Goal: Task Accomplishment & Management: Manage account settings

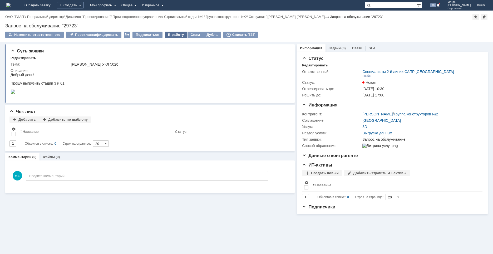
click at [167, 37] on div "В работу" at bounding box center [176, 35] width 22 height 6
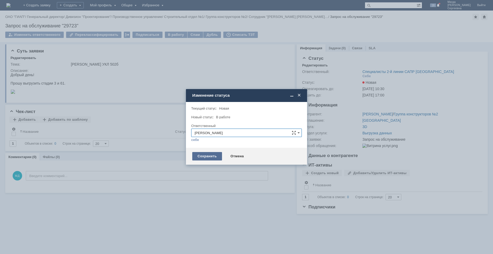
click at [203, 156] on div "Сохранить" at bounding box center [207, 156] width 30 height 8
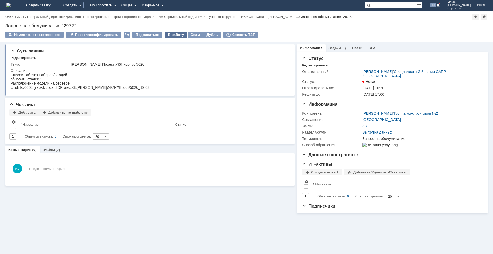
click at [170, 36] on div "В работу" at bounding box center [176, 35] width 22 height 6
click at [170, 31] on div "Назад | ОАО "ГИАП" / Генеральный директор / Дивизион "Проектирование" / Произво…" at bounding box center [246, 27] width 493 height 32
click at [170, 34] on div "В работу" at bounding box center [176, 35] width 22 height 6
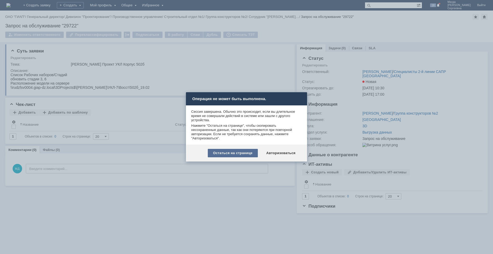
click at [238, 155] on div "Остаться на странице" at bounding box center [233, 153] width 50 height 8
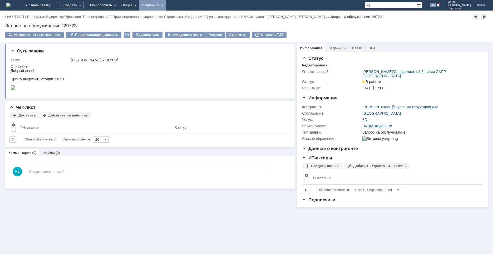
click at [166, 3] on div "Избранное" at bounding box center [152, 5] width 27 height 11
click at [179, 20] on link "Команда "Специалисты 2-й линии САПР [GEOGRAPHIC_DATA]"/Активности" at bounding box center [160, 24] width 40 height 23
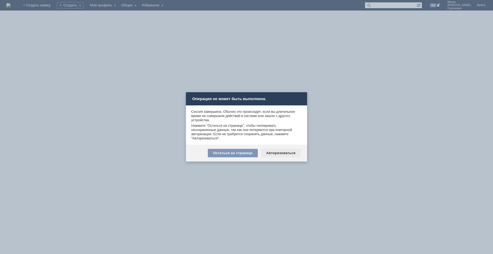
click at [278, 155] on div "Авторизоваться" at bounding box center [281, 153] width 40 height 8
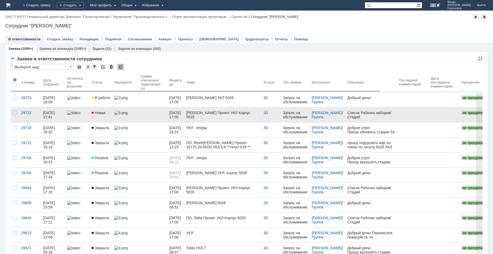
click at [216, 116] on link "[PERSON_NAME] Проект УКЛ Корпус 502б" at bounding box center [222, 114] width 77 height 15
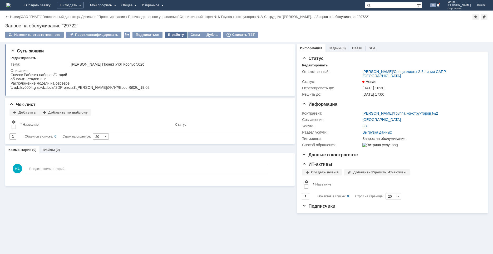
click at [169, 33] on div "В работу" at bounding box center [176, 35] width 22 height 6
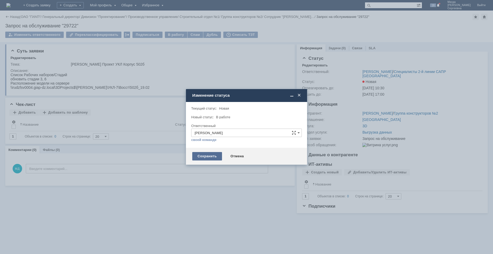
click at [202, 156] on div "Сохранить" at bounding box center [207, 156] width 30 height 8
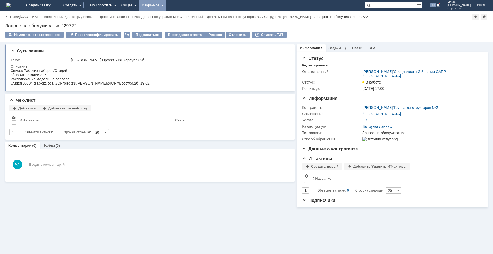
click at [166, 4] on div "Избранное" at bounding box center [152, 5] width 27 height 11
click at [177, 21] on link "Команда "Специалисты 2-й линии САПР Дзержинск"/Активности" at bounding box center [160, 24] width 40 height 23
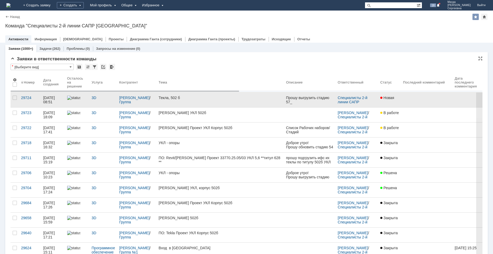
click at [185, 98] on div "Текла, 502 б" at bounding box center [220, 98] width 123 height 4
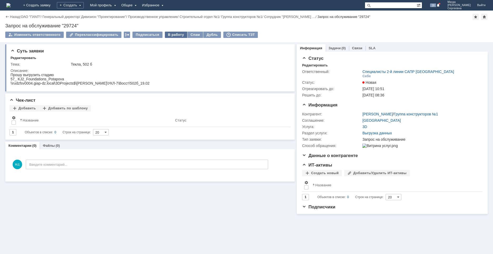
click at [177, 33] on div "В работу" at bounding box center [176, 35] width 22 height 6
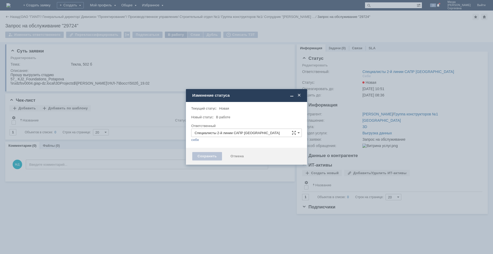
type input "[PERSON_NAME]"
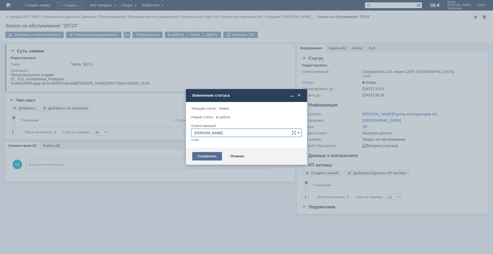
click at [209, 157] on div "Сохранить" at bounding box center [207, 156] width 30 height 8
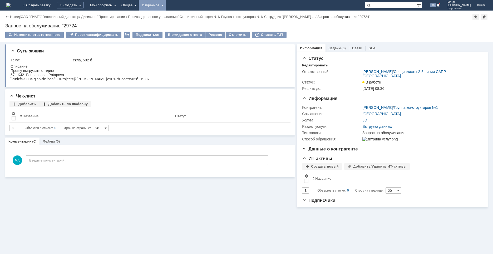
click at [166, 7] on div "Избранное" at bounding box center [152, 5] width 27 height 11
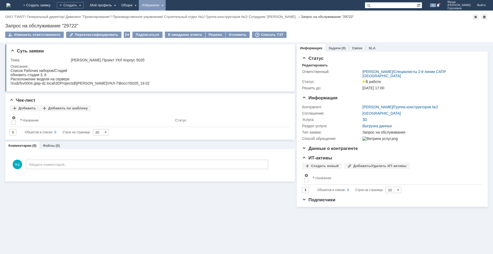
click at [166, 2] on div "Избранное" at bounding box center [152, 5] width 27 height 11
click at [172, 21] on link "Команда "Специалисты 2-й линии САПР Дзержинск"/Активности" at bounding box center [160, 24] width 40 height 23
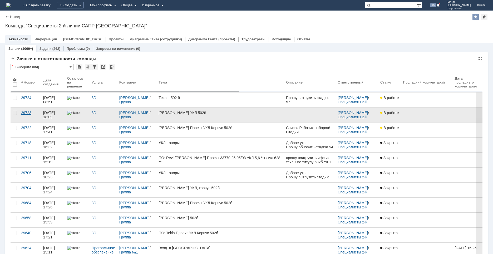
drag, startPoint x: 26, startPoint y: 111, endPoint x: 25, endPoint y: 120, distance: 8.2
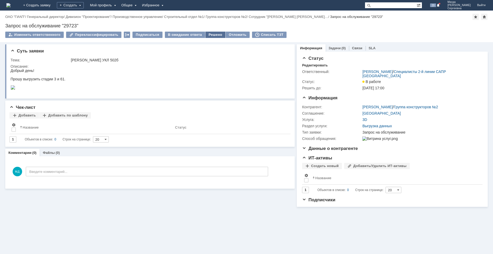
click at [209, 34] on div "Решено" at bounding box center [215, 35] width 20 height 6
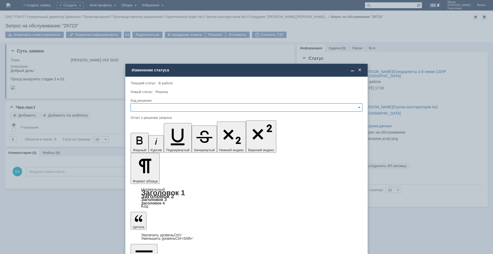
click at [180, 109] on input "text" at bounding box center [247, 107] width 232 height 8
click at [153, 145] on span "Решено" at bounding box center [246, 143] width 225 height 4
type input "Решено"
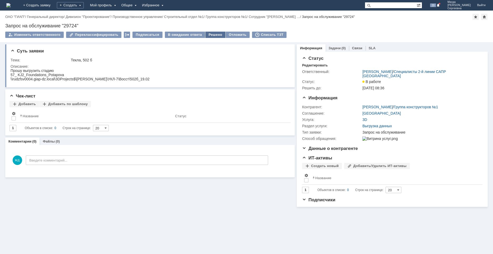
click at [213, 33] on div "Решено" at bounding box center [215, 35] width 20 height 6
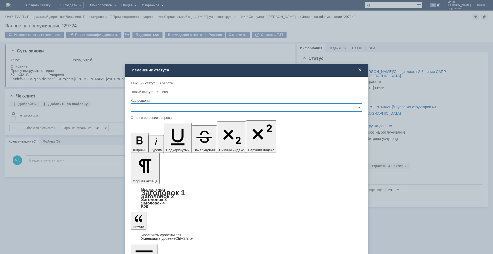
click at [180, 109] on input "text" at bounding box center [247, 107] width 232 height 8
click at [150, 144] on span "Решено" at bounding box center [246, 143] width 225 height 4
type input "Решено"
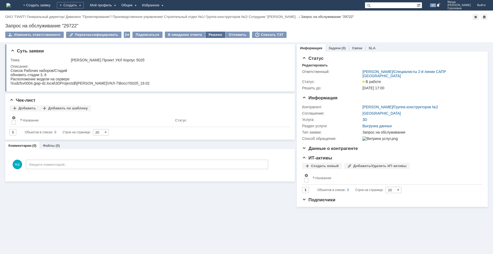
click at [205, 32] on div "Решено" at bounding box center [215, 35] width 20 height 6
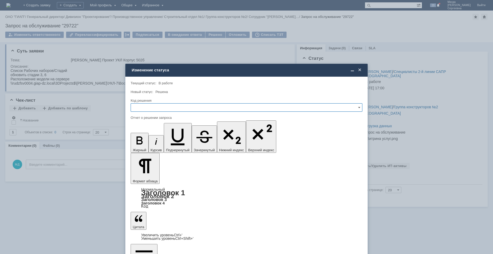
click at [153, 107] on input "text" at bounding box center [247, 107] width 232 height 8
drag, startPoint x: 143, startPoint y: 145, endPoint x: 12, endPoint y: 36, distance: 170.0
click at [143, 145] on span "Решено" at bounding box center [246, 143] width 225 height 4
type input "Решено"
